Goal: Book appointment/travel/reservation

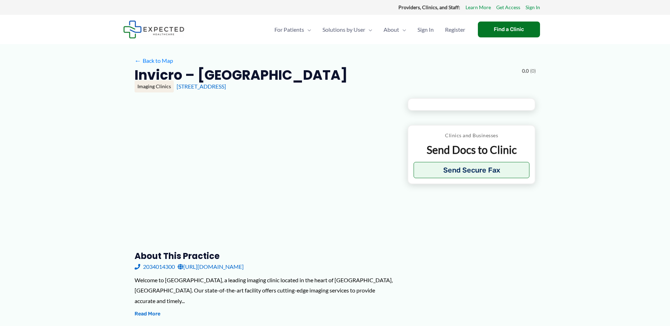
type input "**********"
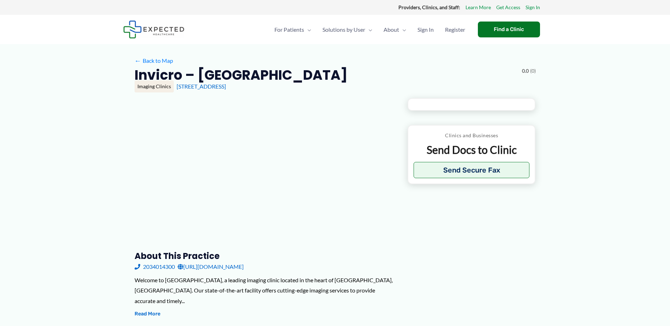
type input "**********"
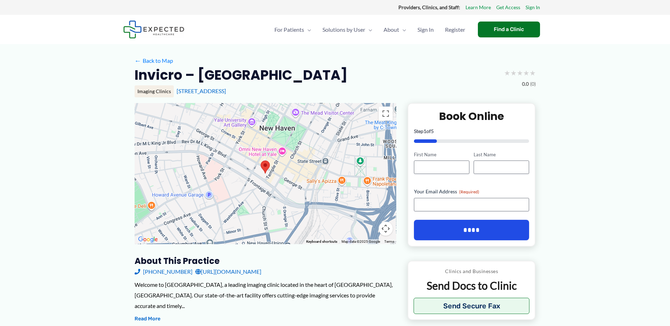
click at [225, 272] on link "[URL][DOMAIN_NAME]" at bounding box center [228, 272] width 66 height 11
